Goal: Check status: Check status

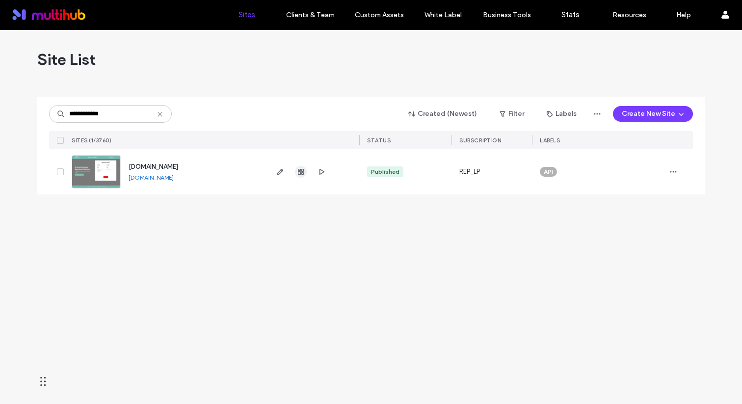
type input "**********"
click at [300, 174] on use "button" at bounding box center [301, 172] width 6 height 6
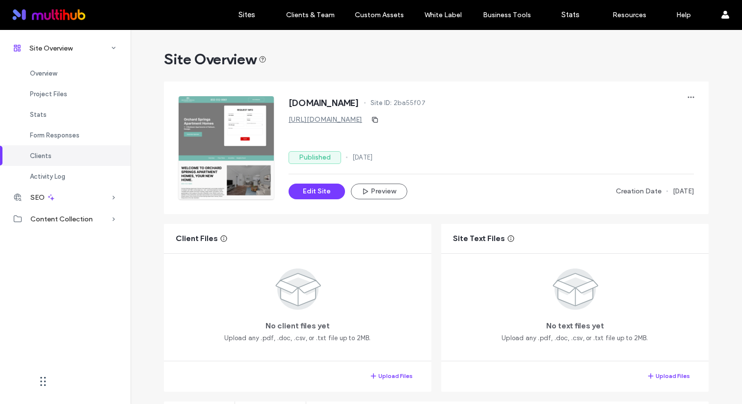
scroll to position [43, 0]
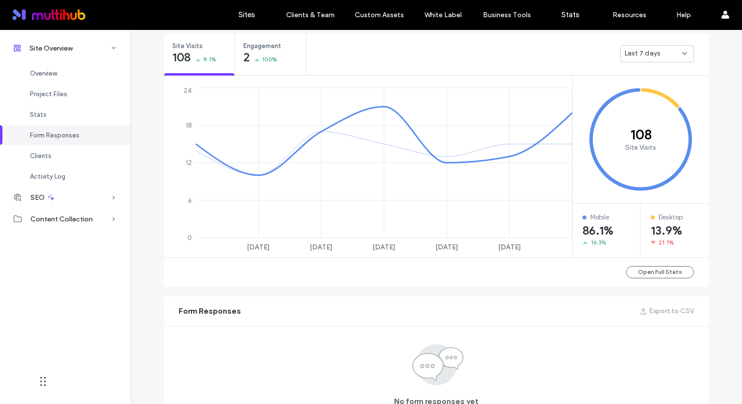
scroll to position [321, 0]
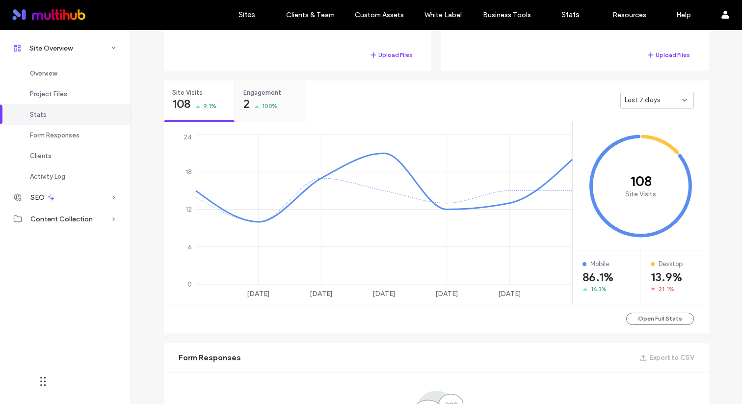
click at [269, 102] on span "100%" at bounding box center [269, 106] width 15 height 10
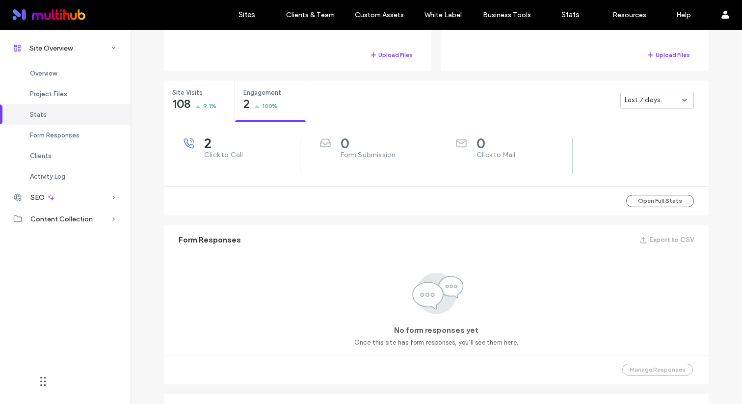
click at [640, 100] on span "Last 7 days" at bounding box center [642, 100] width 35 height 10
click at [638, 149] on span "Last 30 days" at bounding box center [641, 152] width 39 height 10
click at [205, 107] on span "10.3%" at bounding box center [210, 106] width 16 height 10
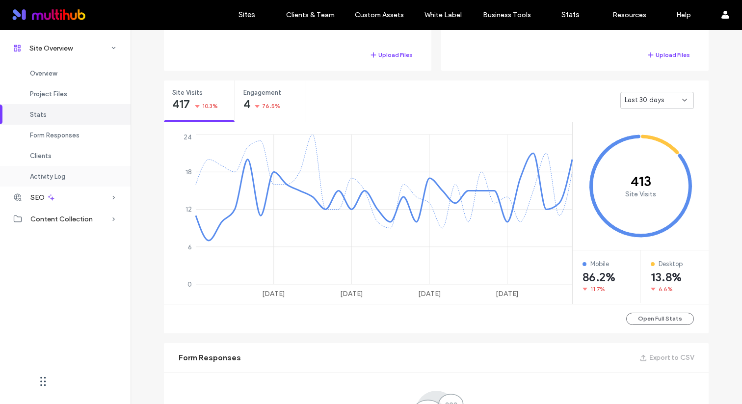
click at [78, 176] on div "Activity Log" at bounding box center [65, 176] width 131 height 21
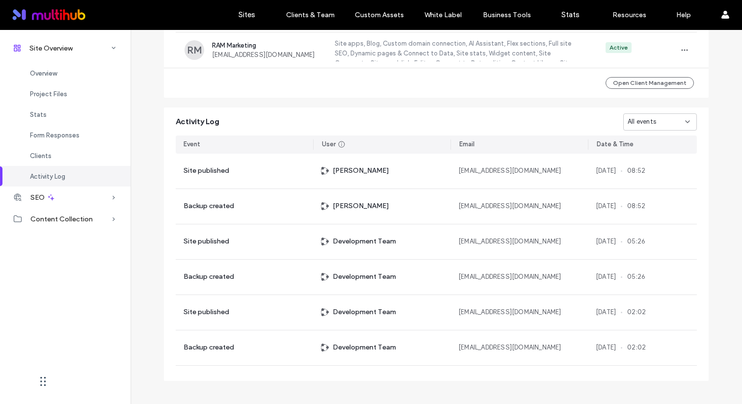
scroll to position [961, 0]
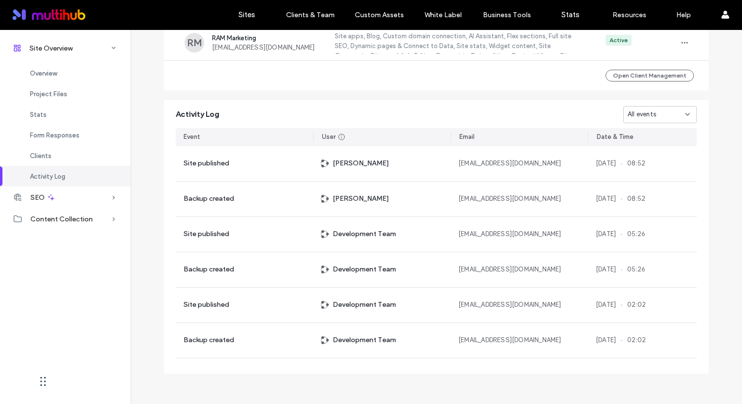
click at [637, 113] on span "All events" at bounding box center [642, 114] width 28 height 10
click at [580, 107] on div "Activity Log All events" at bounding box center [436, 111] width 545 height 23
